Goal: Task Accomplishment & Management: Use online tool/utility

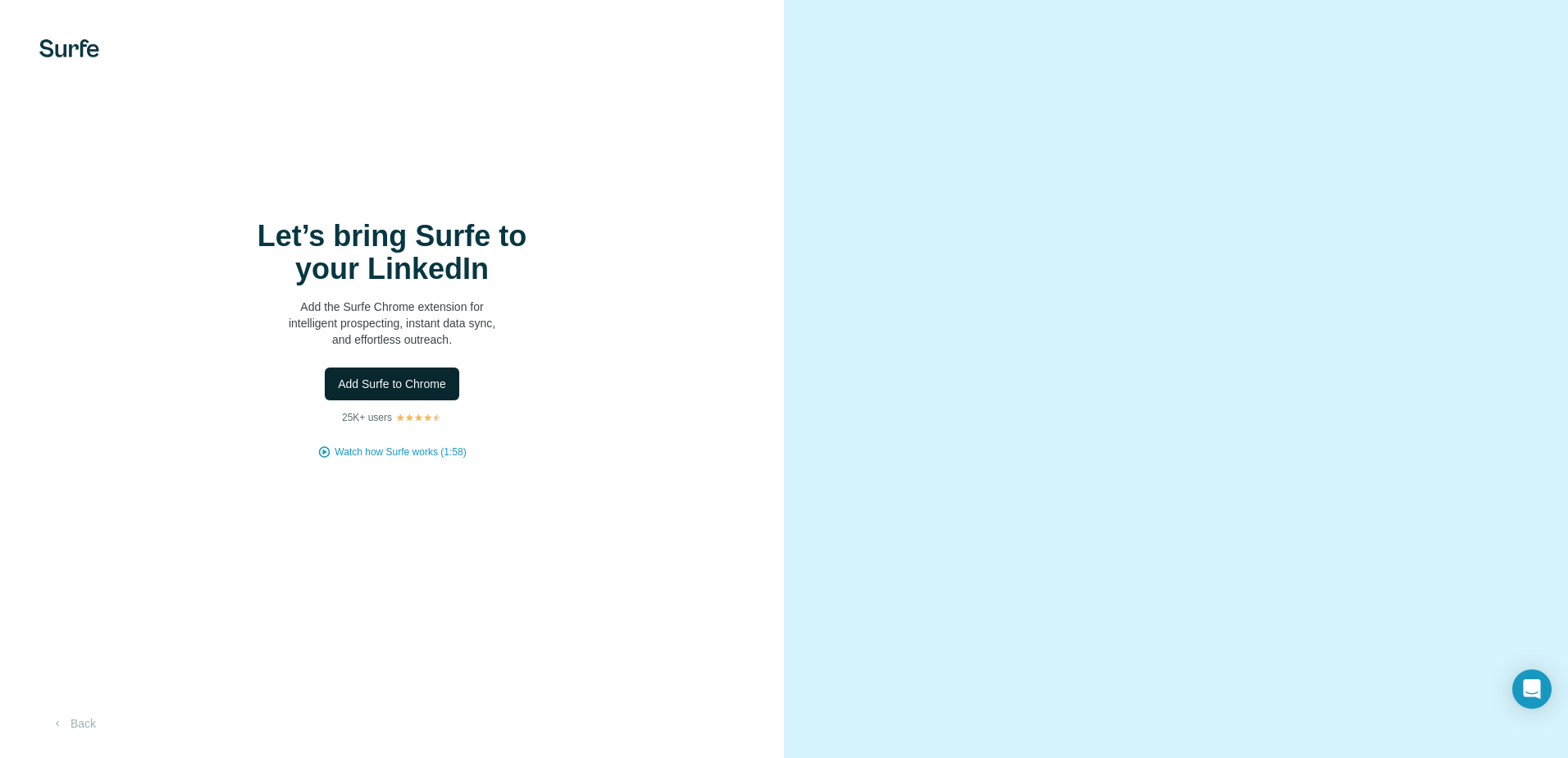
click at [390, 391] on span "Add Surfe to Chrome" at bounding box center [391, 384] width 108 height 17
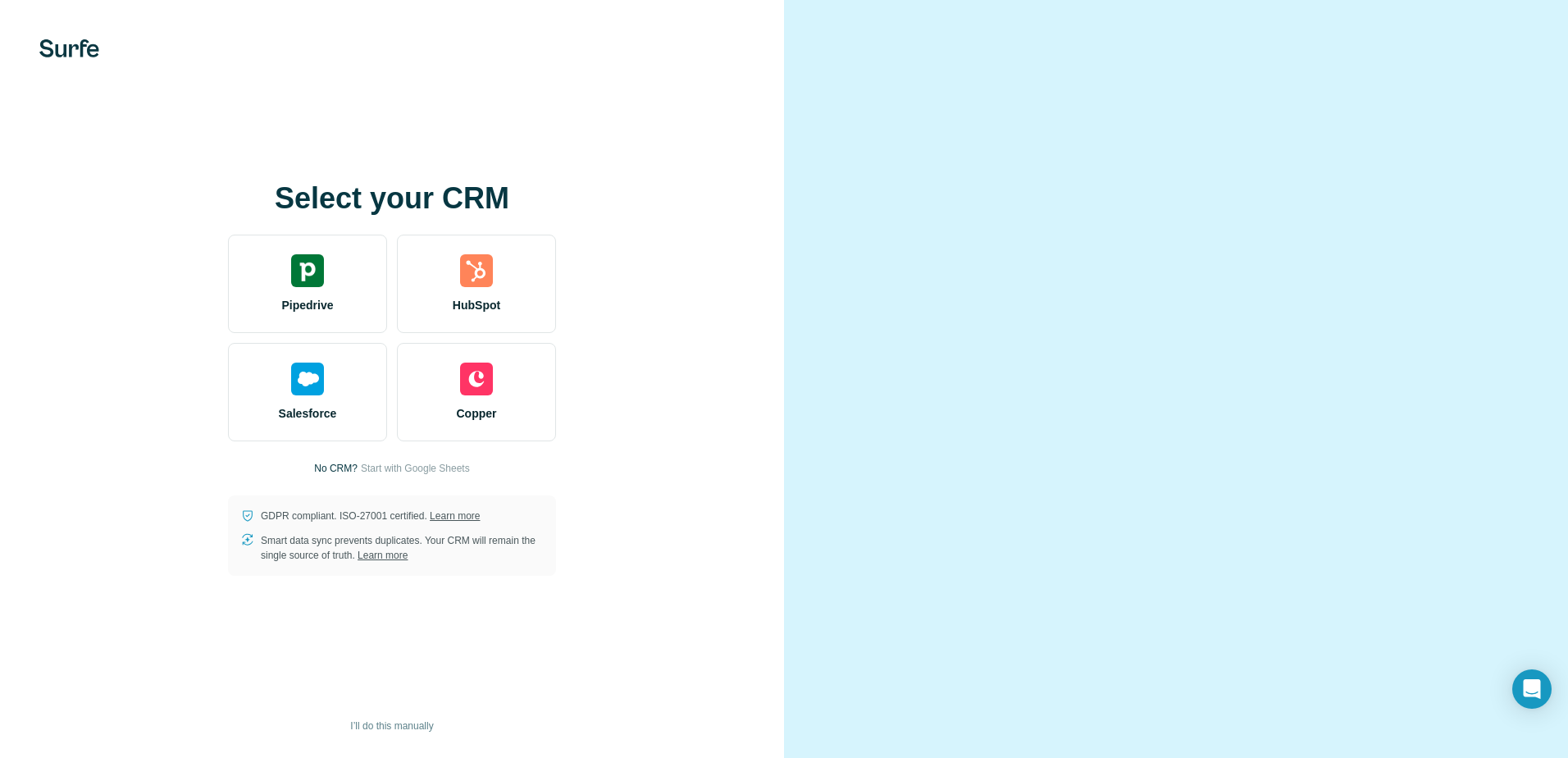
click at [1388, 232] on video at bounding box center [1176, 379] width 590 height 295
click at [439, 470] on span "Start with Google Sheets" at bounding box center [415, 468] width 109 height 15
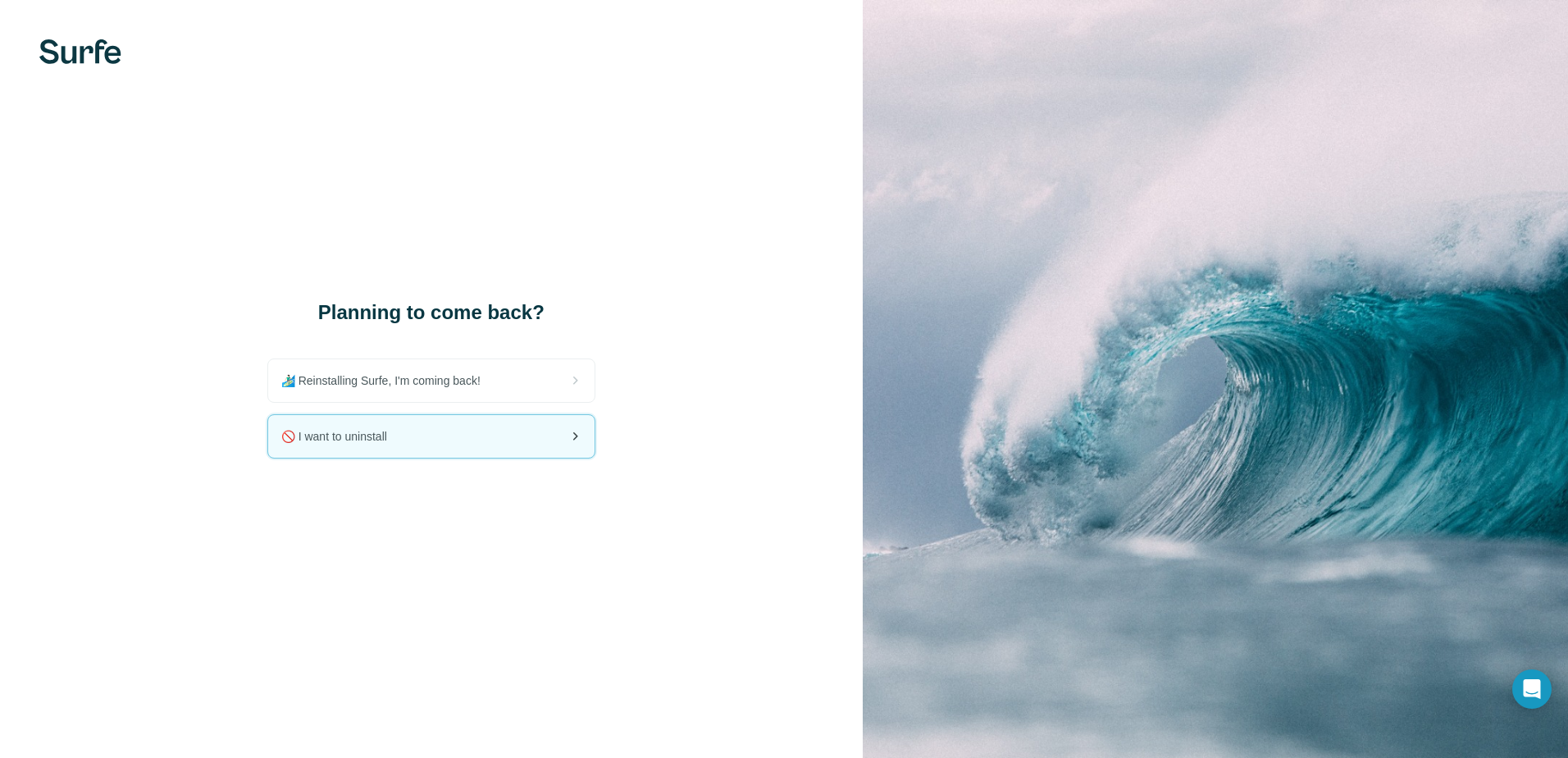
click at [385, 440] on span "🚫 I want to uninstall" at bounding box center [341, 437] width 119 height 17
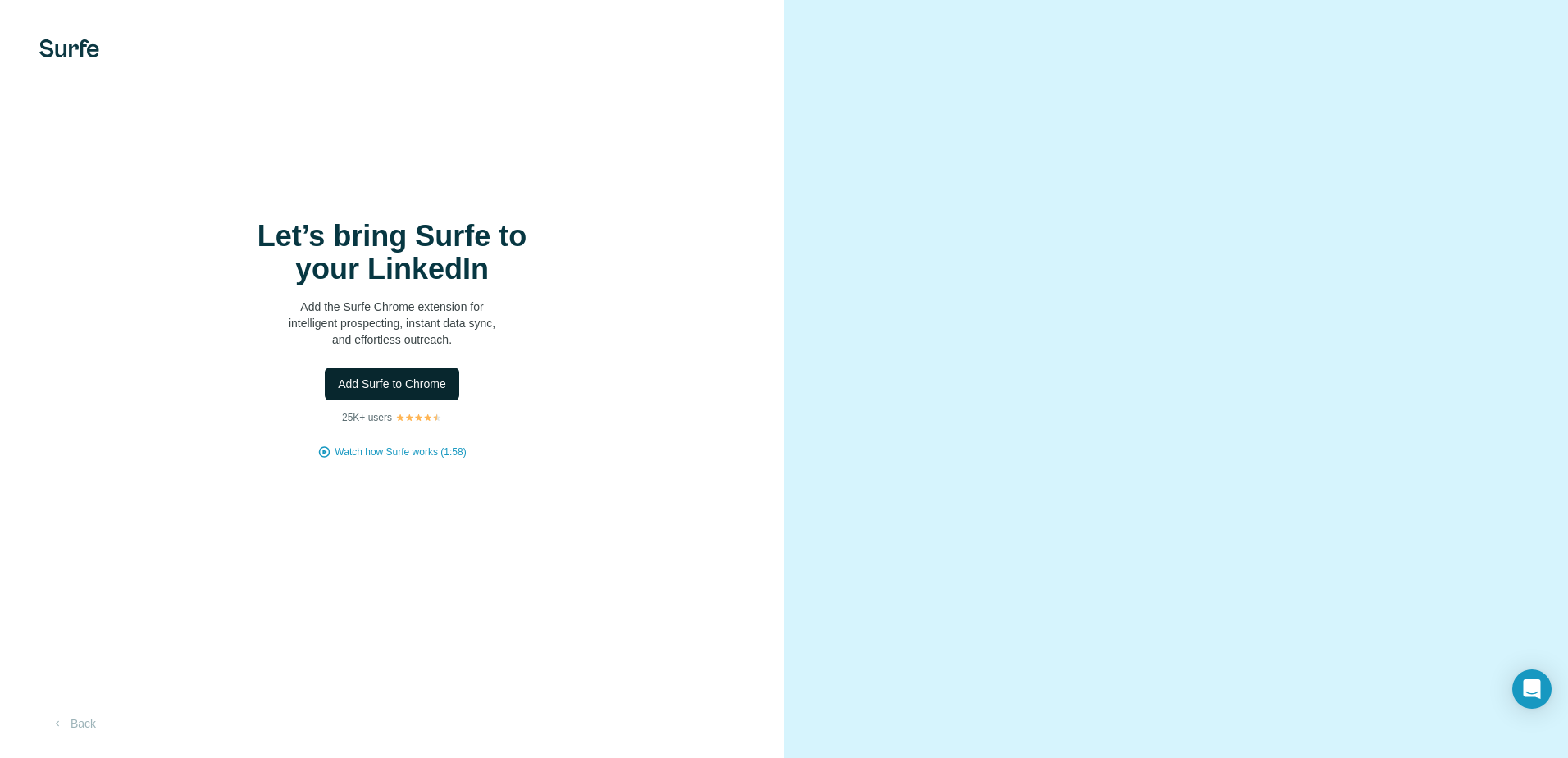
click at [404, 386] on span "Add Surfe to Chrome" at bounding box center [391, 384] width 108 height 17
click at [428, 397] on button "Add Surfe to Chrome" at bounding box center [392, 384] width 135 height 33
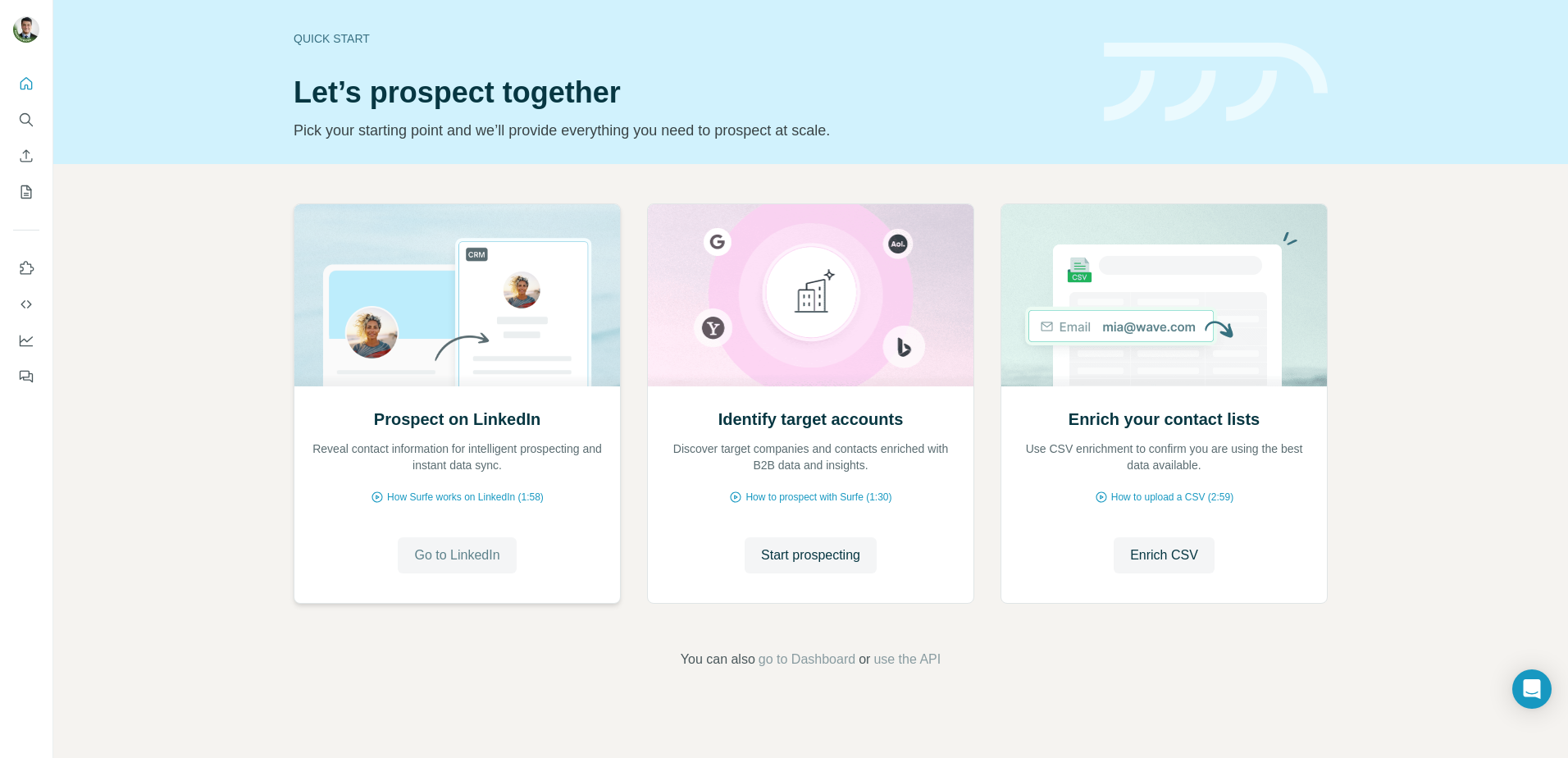
click at [452, 559] on span "Go to LinkedIn" at bounding box center [457, 555] width 85 height 20
click at [458, 555] on span "Go to LinkedIn" at bounding box center [457, 555] width 85 height 20
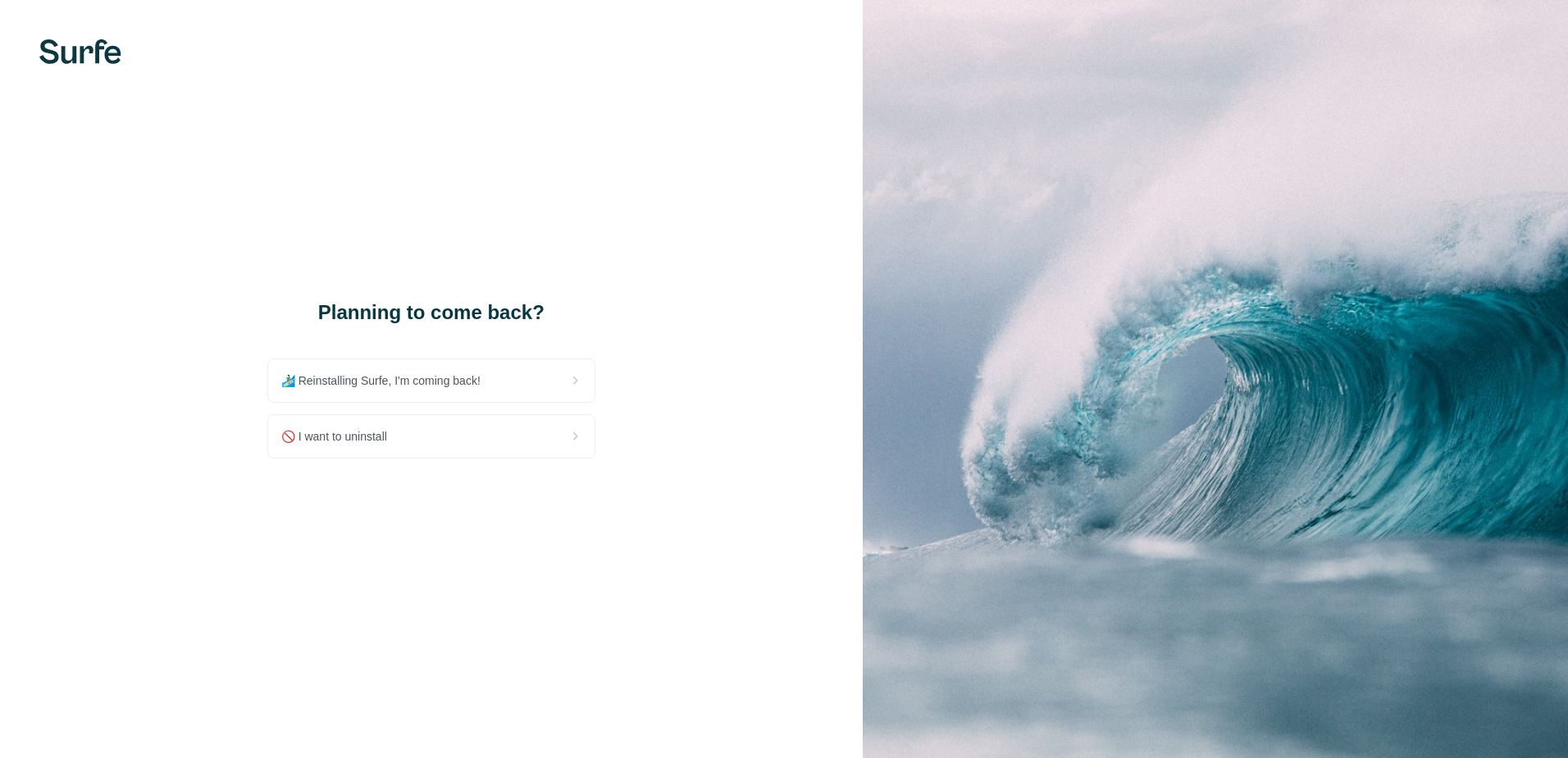
click at [386, 444] on span "🚫 I want to uninstall" at bounding box center [341, 437] width 119 height 17
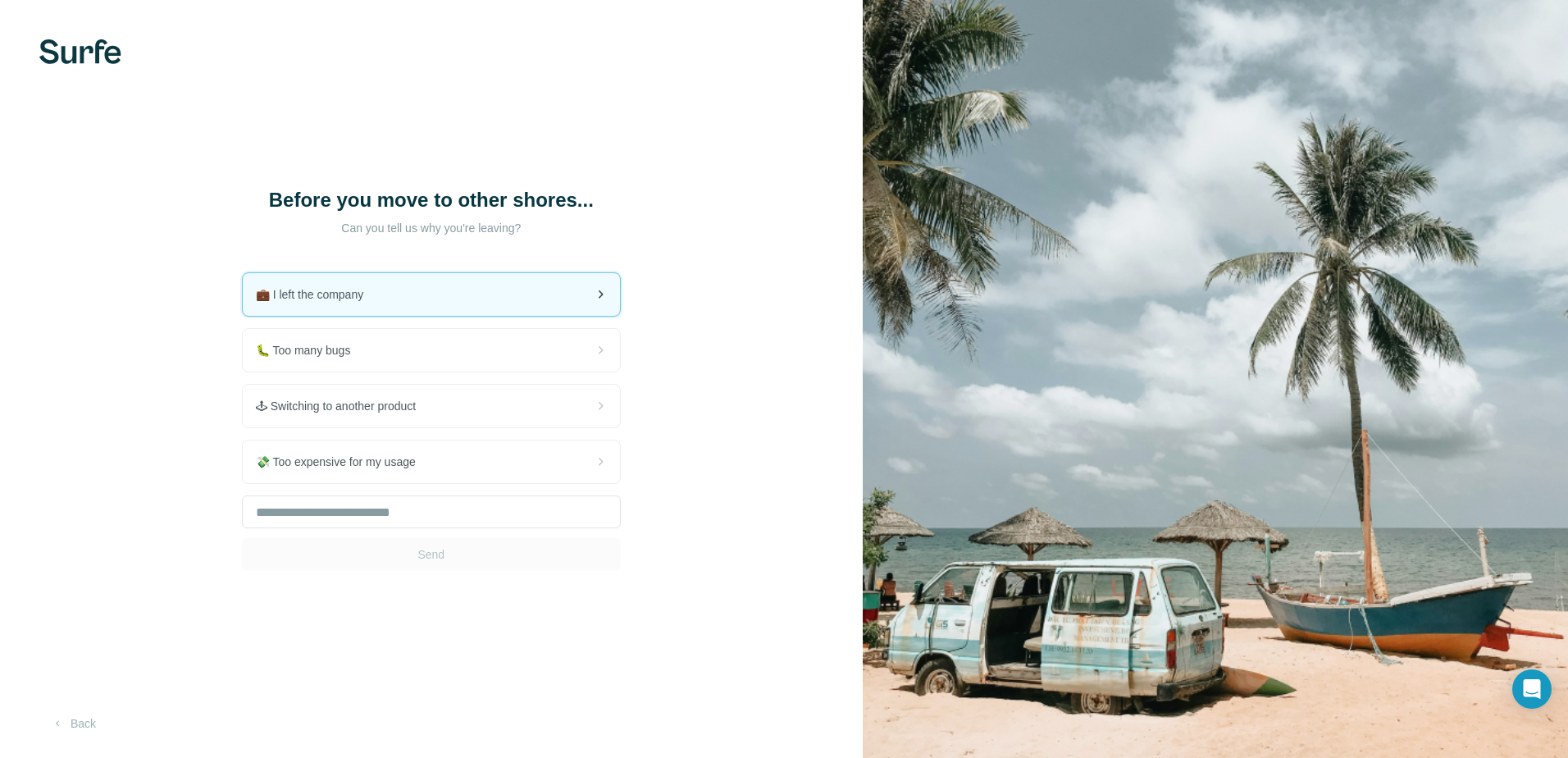
click at [466, 300] on div "💼 I left the company" at bounding box center [431, 295] width 377 height 43
